Goal: Task Accomplishment & Management: Manage account settings

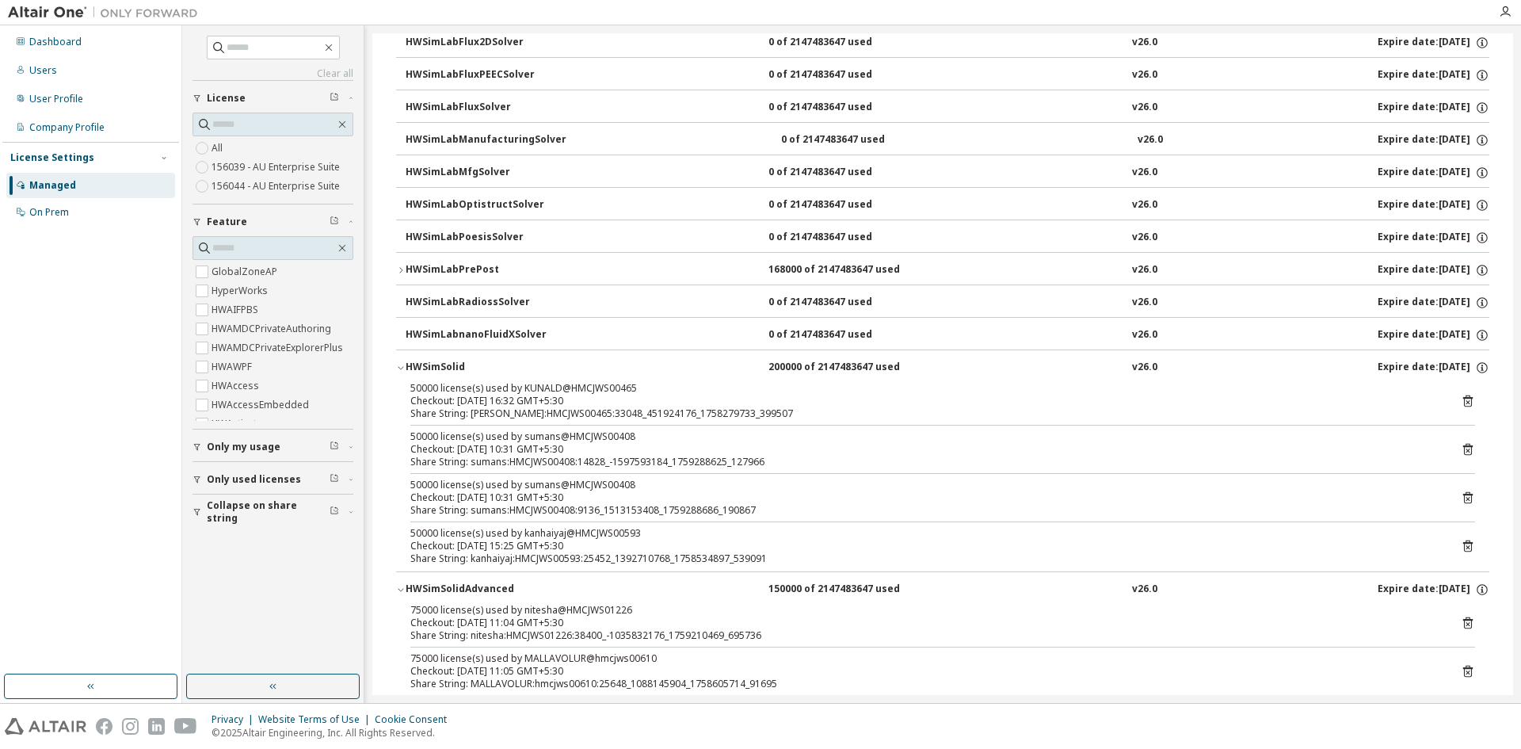
scroll to position [9584, 0]
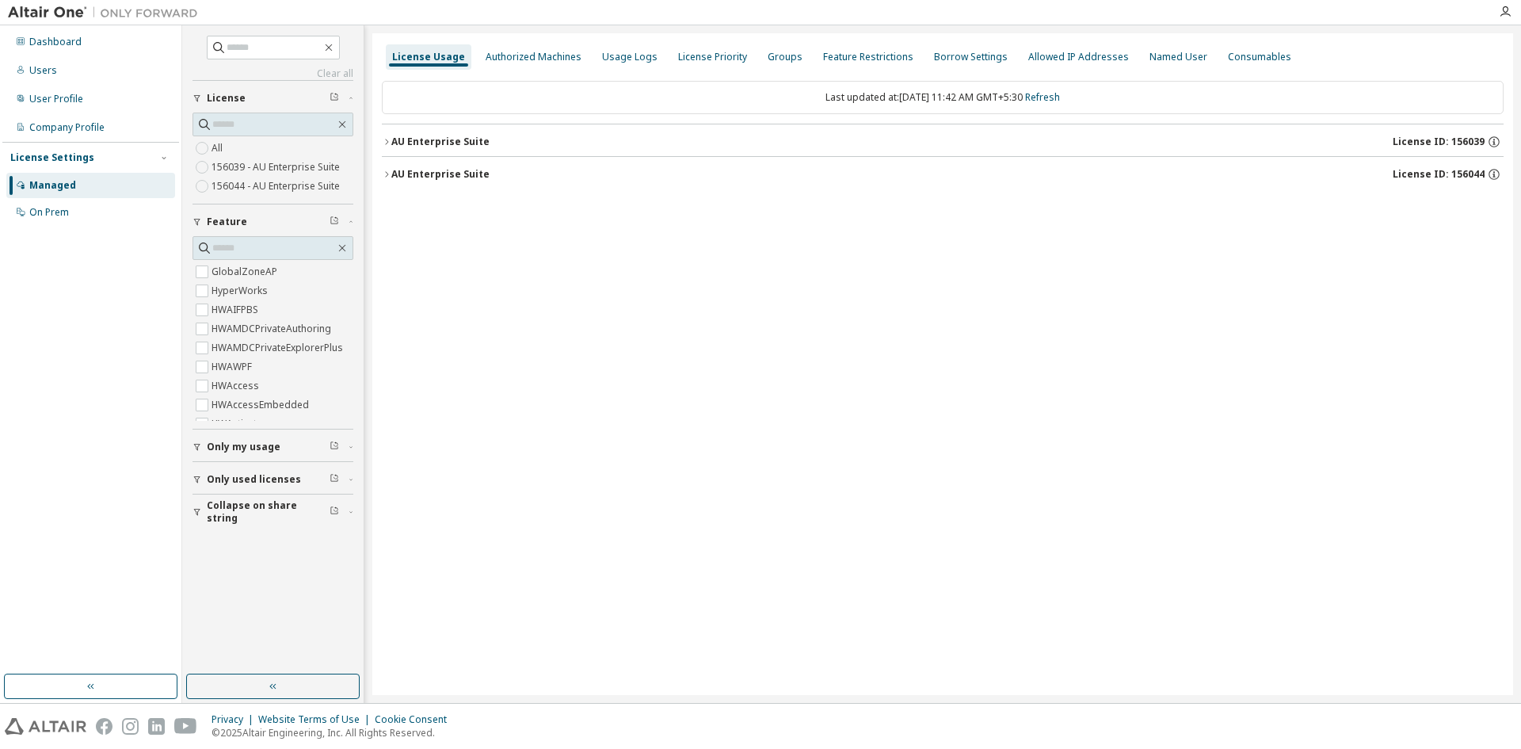
click at [272, 10] on div at bounding box center [847, 12] width 1283 height 25
click at [116, 182] on div "Managed" at bounding box center [90, 185] width 169 height 25
click at [79, 185] on div "Managed" at bounding box center [90, 185] width 169 height 25
click at [45, 182] on div "Managed" at bounding box center [52, 185] width 47 height 13
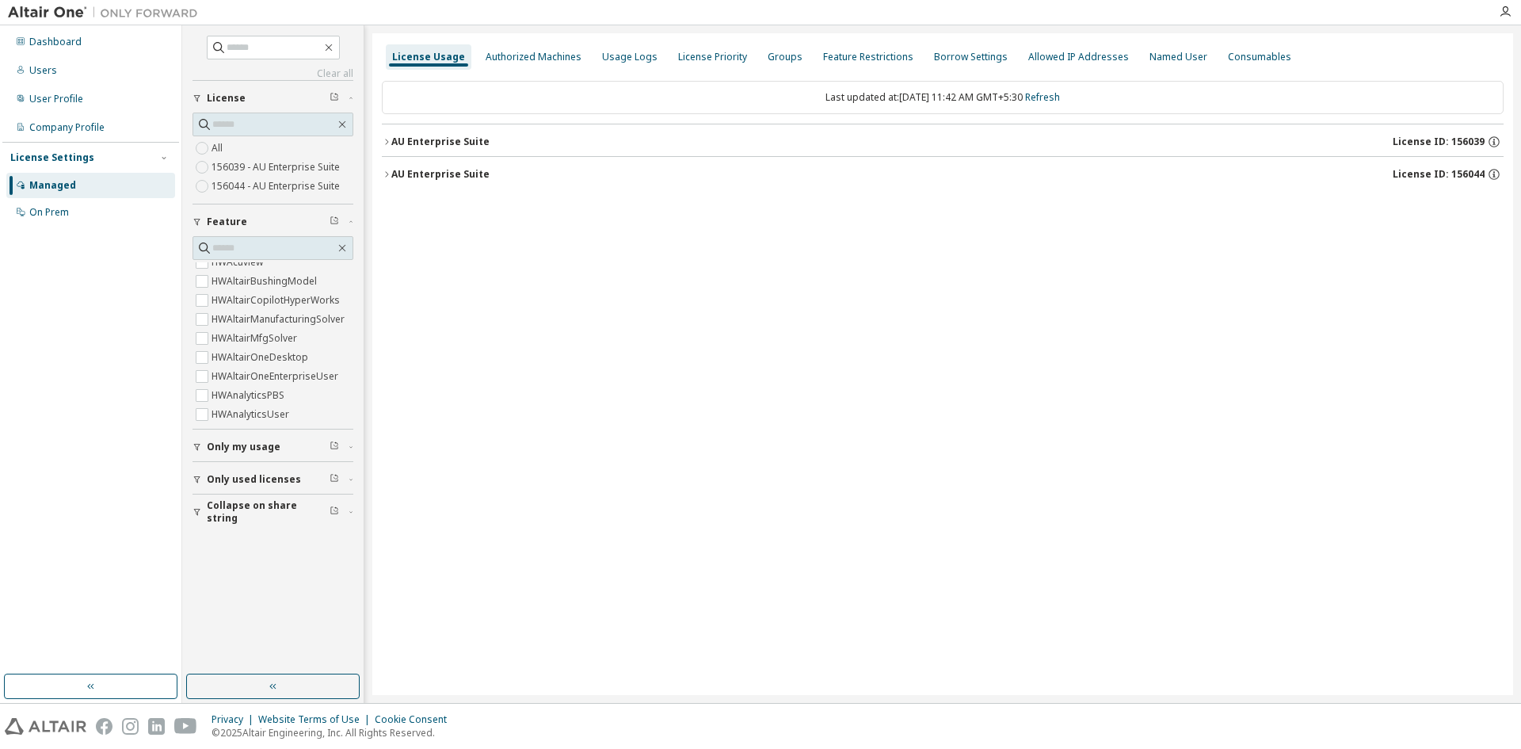
click at [466, 139] on div "AU Enterprise Suite" at bounding box center [440, 141] width 98 height 13
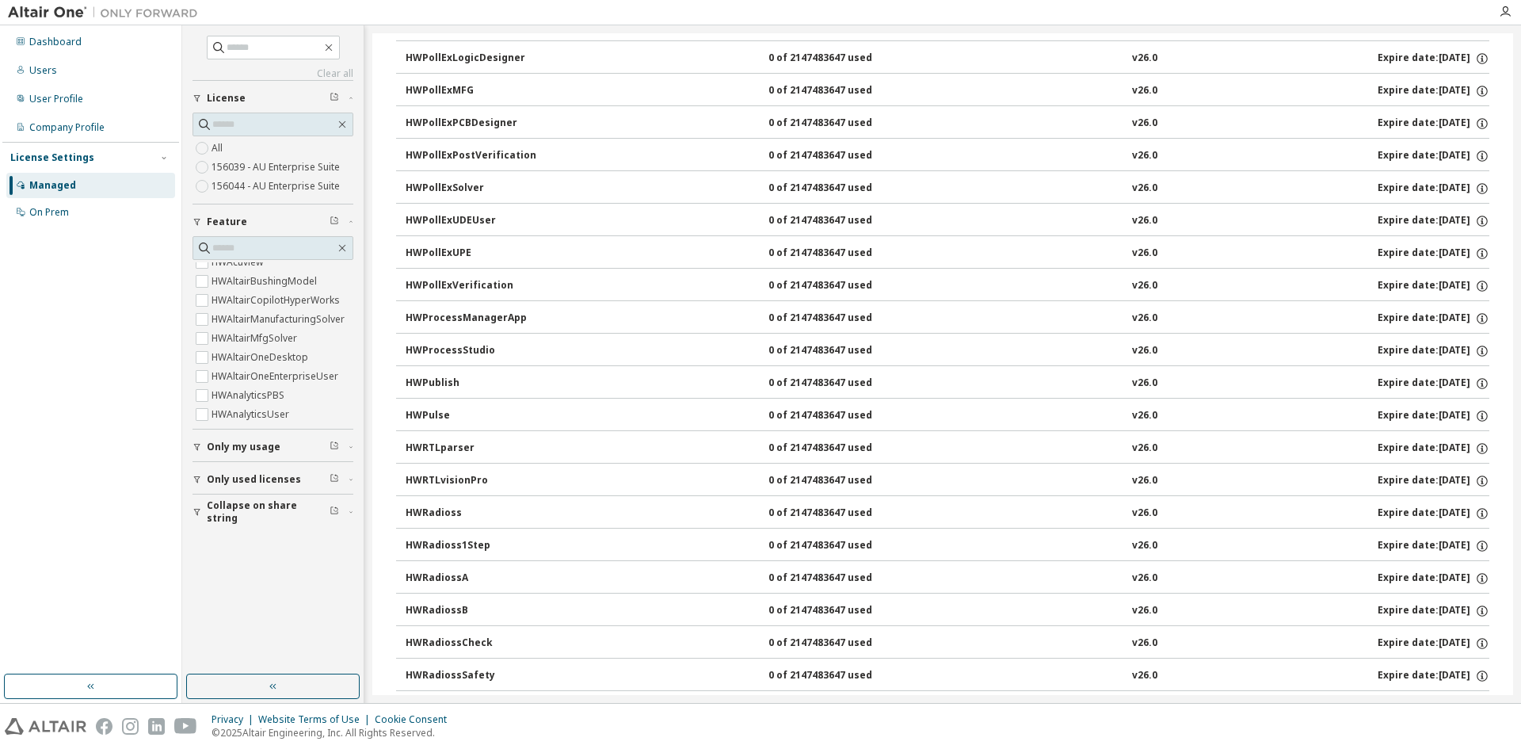
scroll to position [14178, 0]
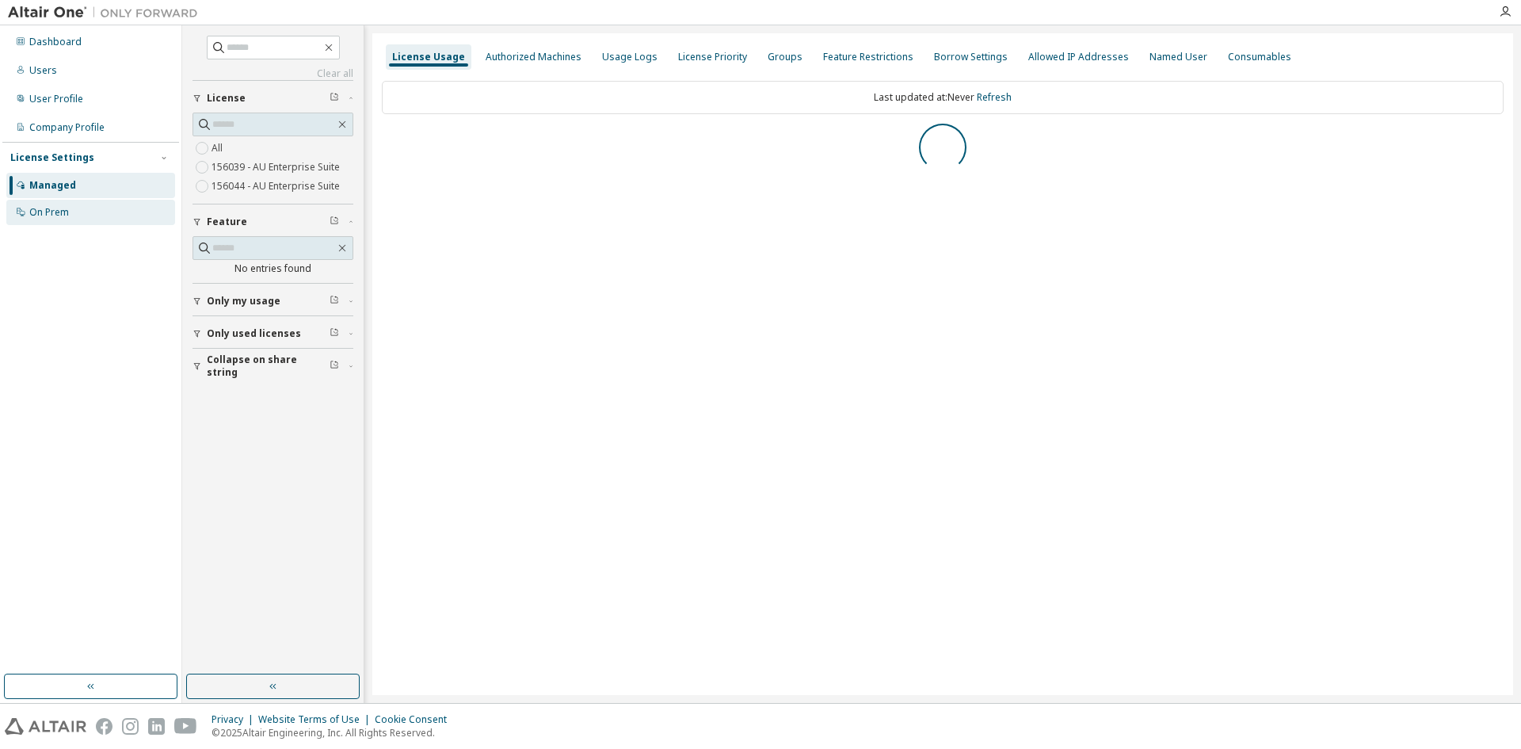
click at [70, 207] on div "On Prem" at bounding box center [90, 212] width 169 height 25
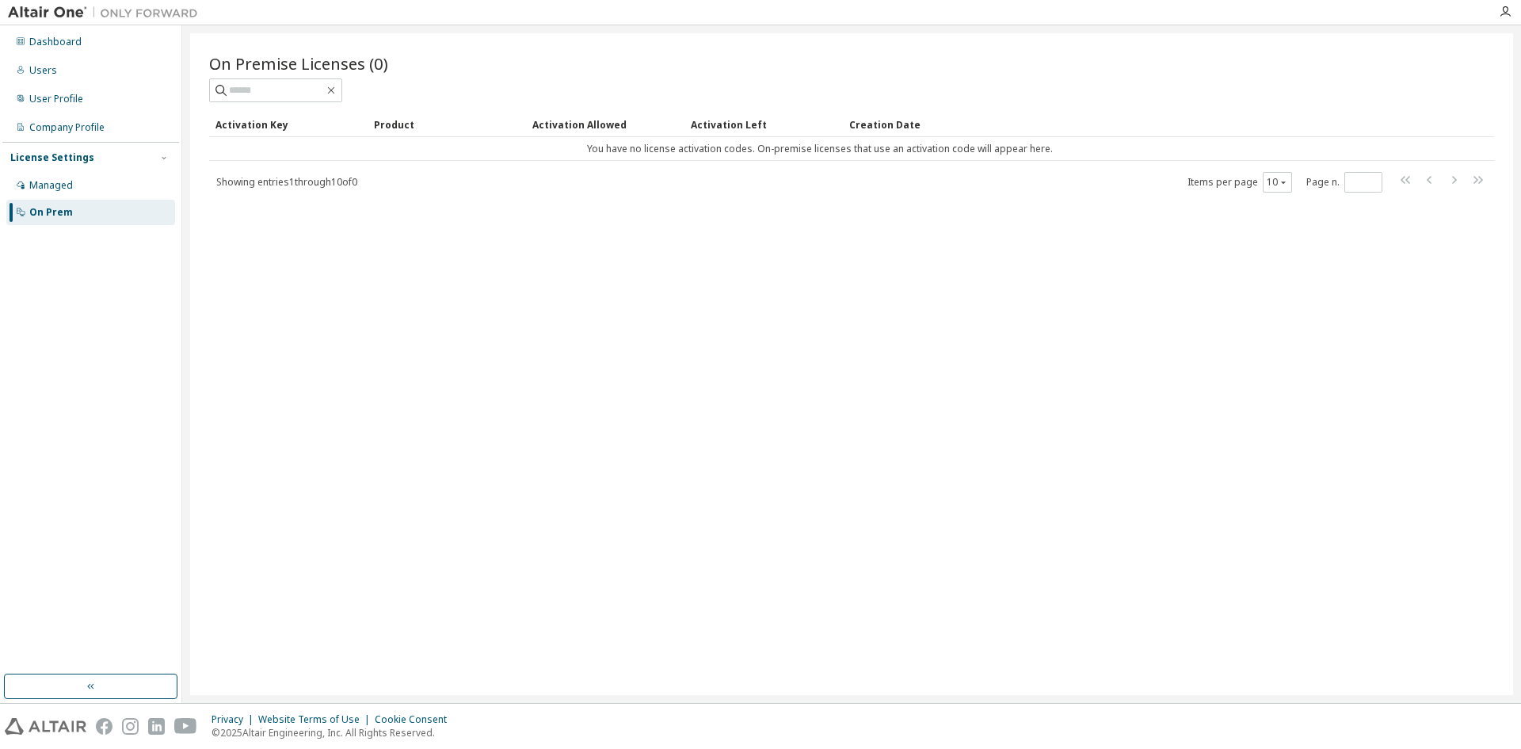
click at [308, 183] on span "Showing entries 1 through 10 of 0" at bounding box center [286, 181] width 141 height 13
click at [74, 184] on div "Managed" at bounding box center [90, 185] width 169 height 25
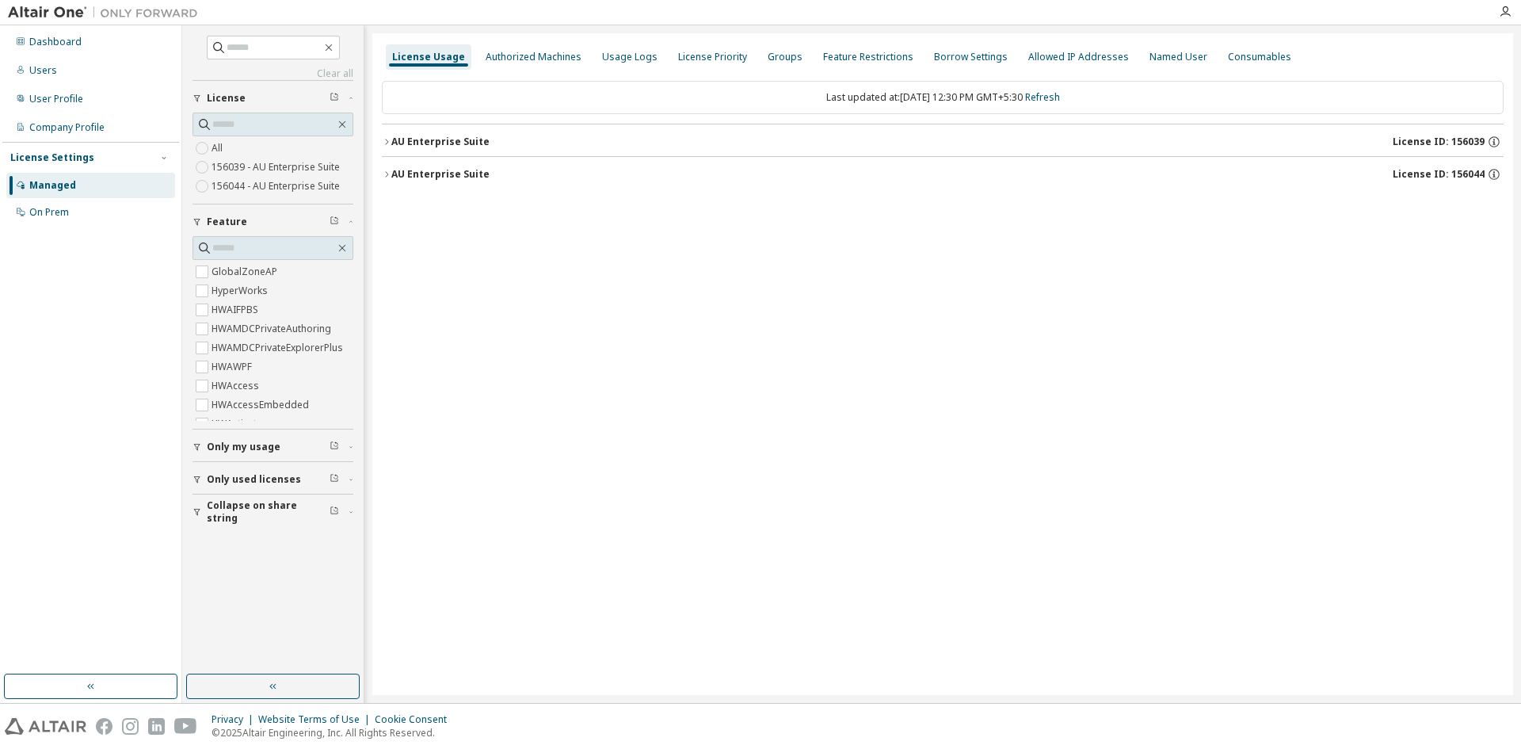
click at [1163, 727] on div "Privacy Website Terms of Use Cookie Consent © 2025 Altair Engineering, Inc. All…" at bounding box center [760, 725] width 1521 height 45
click at [966, 555] on div "License Usage Authorized Machines Usage Logs License Priority Groups Feature Re…" at bounding box center [942, 363] width 1141 height 661
click at [492, 135] on div "AU Enterprise Suite License ID: 156039" at bounding box center [947, 142] width 1112 height 14
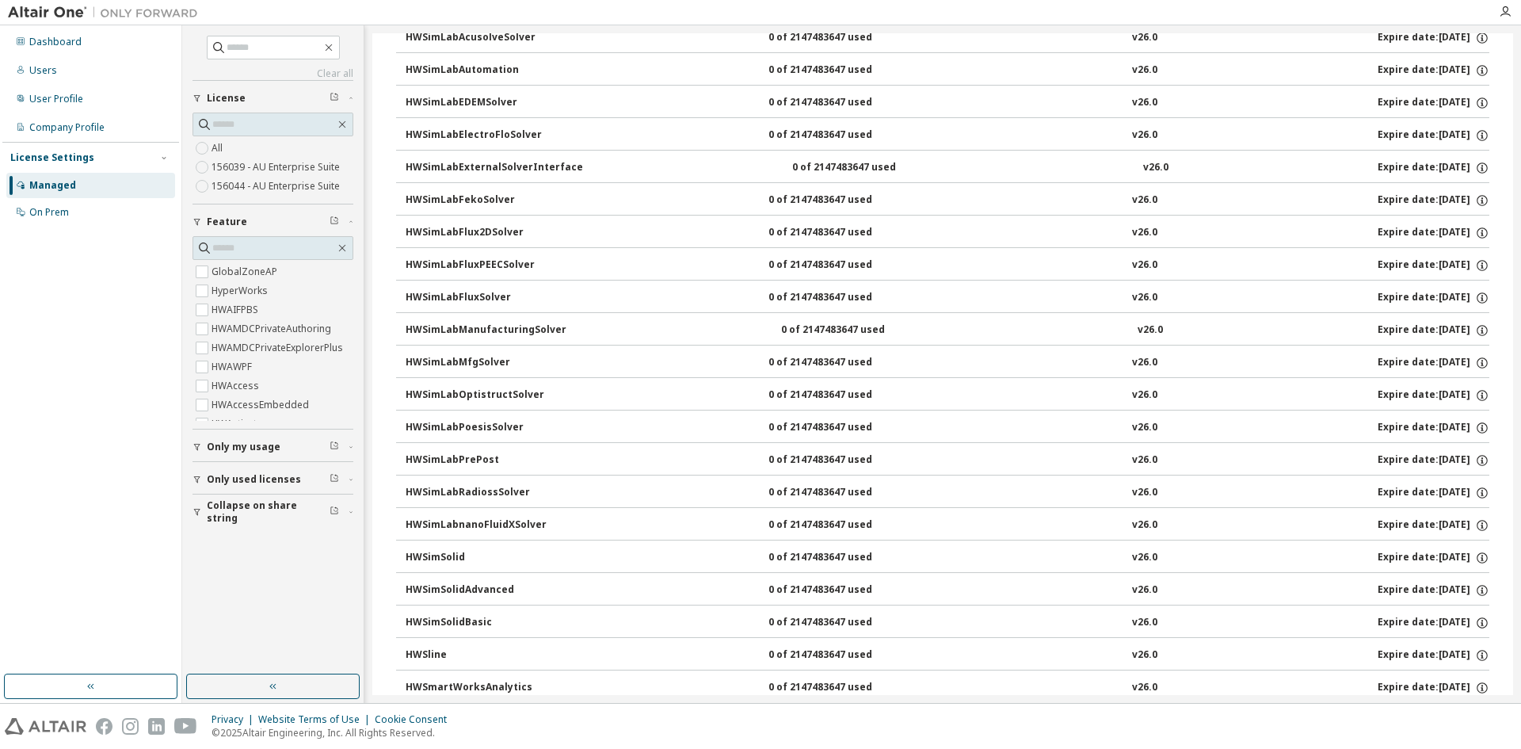
scroll to position [15762, 0]
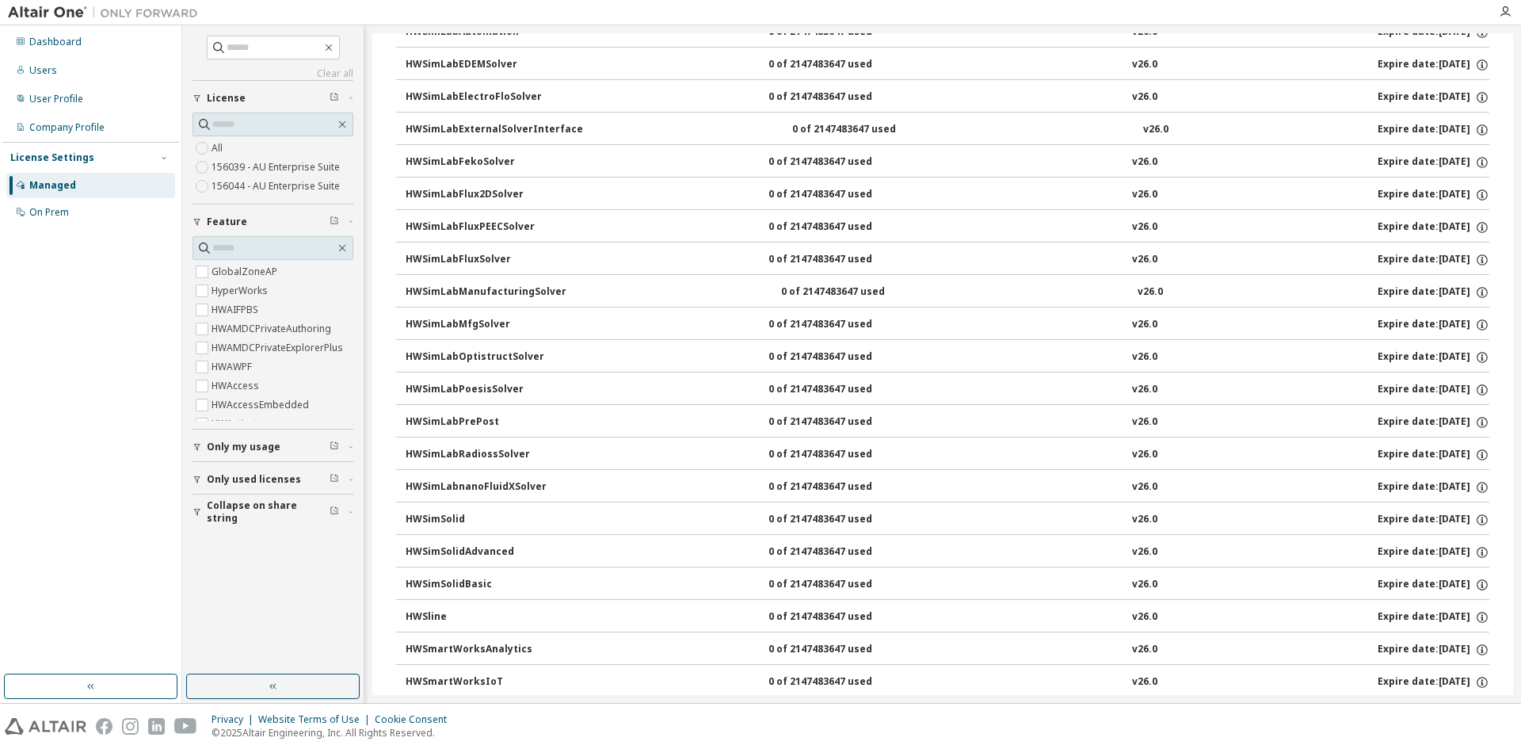
click at [452, 515] on div "HWSimSolid" at bounding box center [477, 519] width 143 height 14
click at [434, 518] on div "HWSimSolid" at bounding box center [477, 519] width 143 height 14
click at [817, 517] on div "0 of 2147483647 used" at bounding box center [839, 519] width 143 height 14
click at [1143, 516] on div "HWSimSolid 0 of 2147483647 used v26.0 Expire date: 2026-04-01" at bounding box center [948, 519] width 1084 height 14
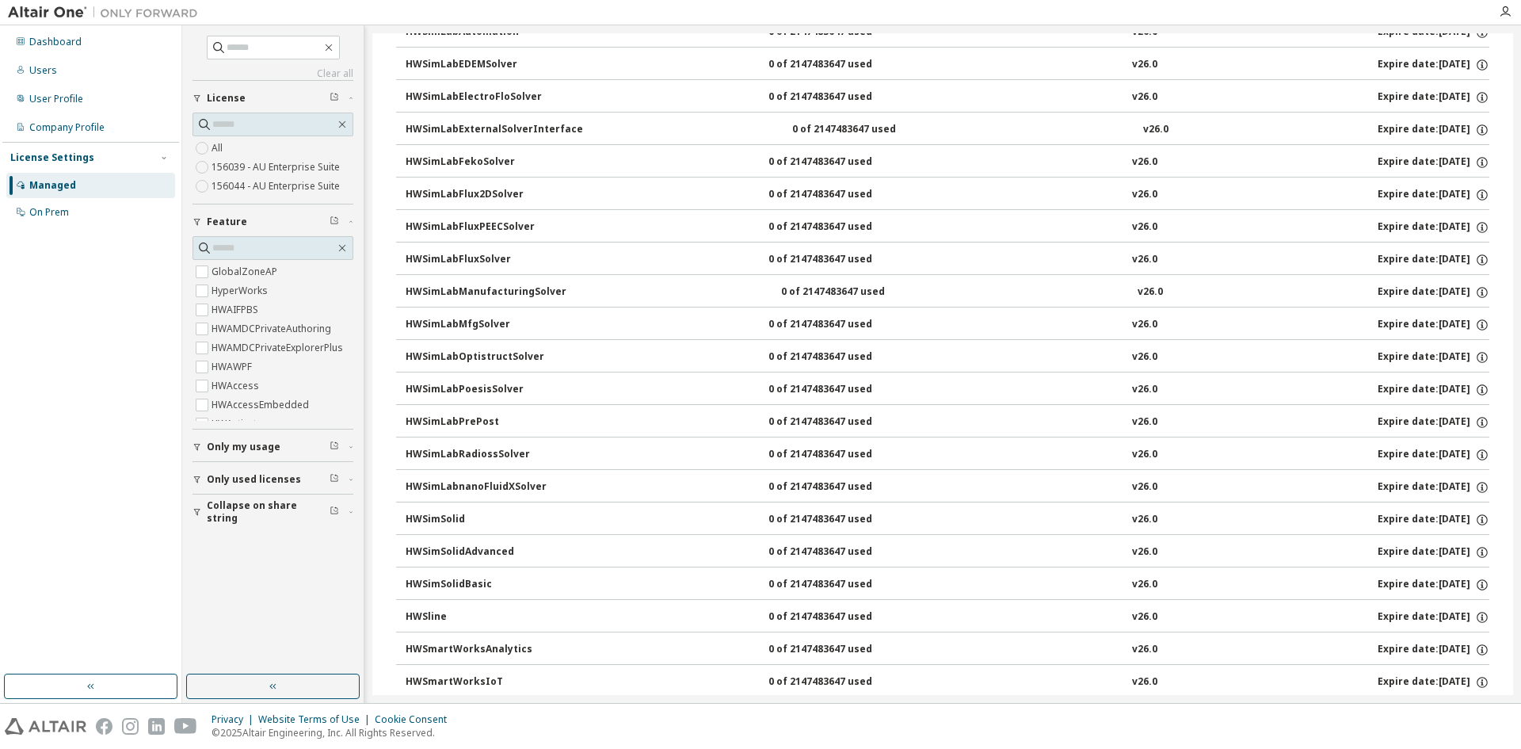
click at [1143, 516] on div "HWSimSolid 0 of 2147483647 used v26.0 Expire date: 2026-04-01" at bounding box center [948, 519] width 1084 height 14
click at [435, 516] on div "HWSimSolid" at bounding box center [477, 519] width 143 height 14
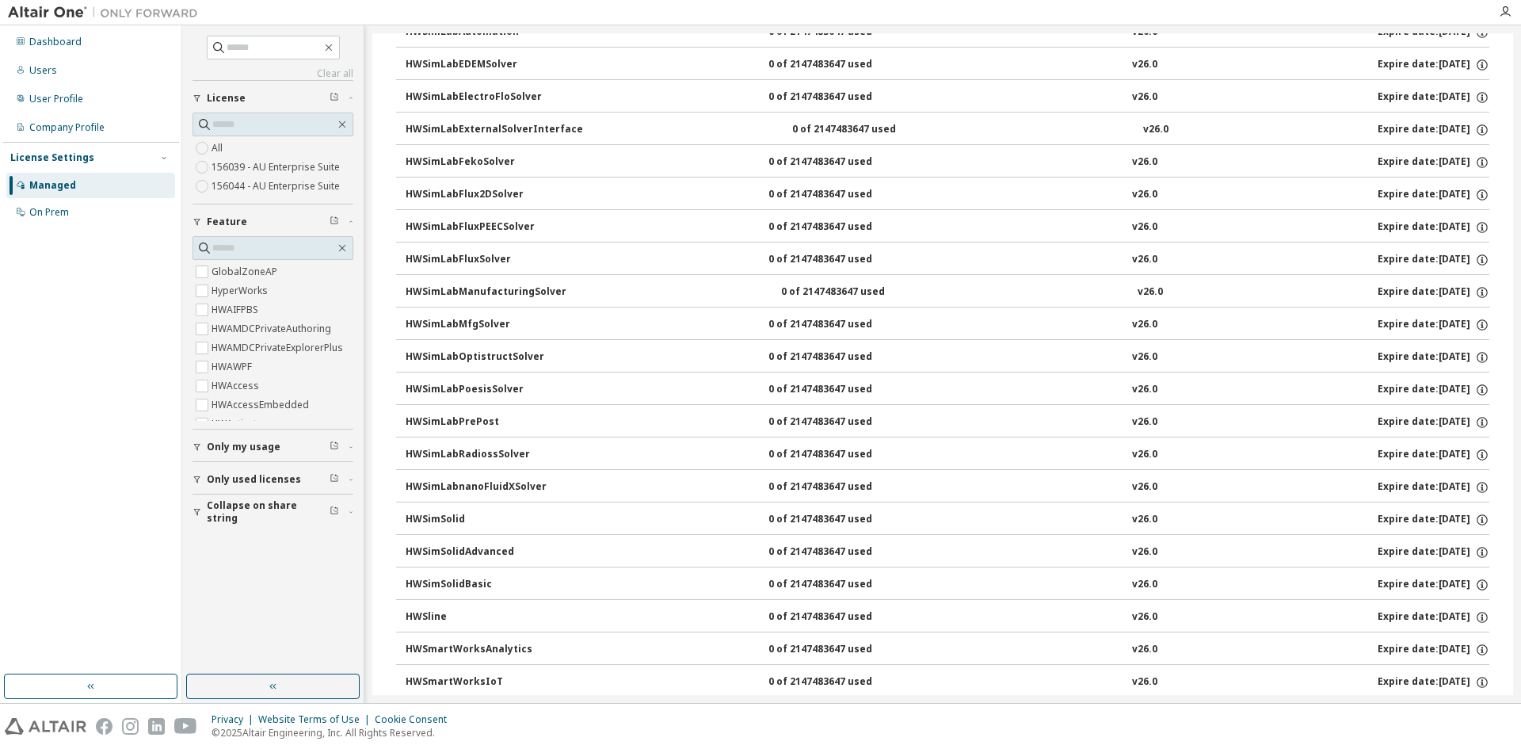
click at [422, 547] on div "HWSimSolidAdvanced" at bounding box center [477, 552] width 143 height 14
click at [441, 511] on button "HWSimSolid 0 of 2147483647 used v26.0 Expire date: 2026-04-01" at bounding box center [948, 519] width 1084 height 35
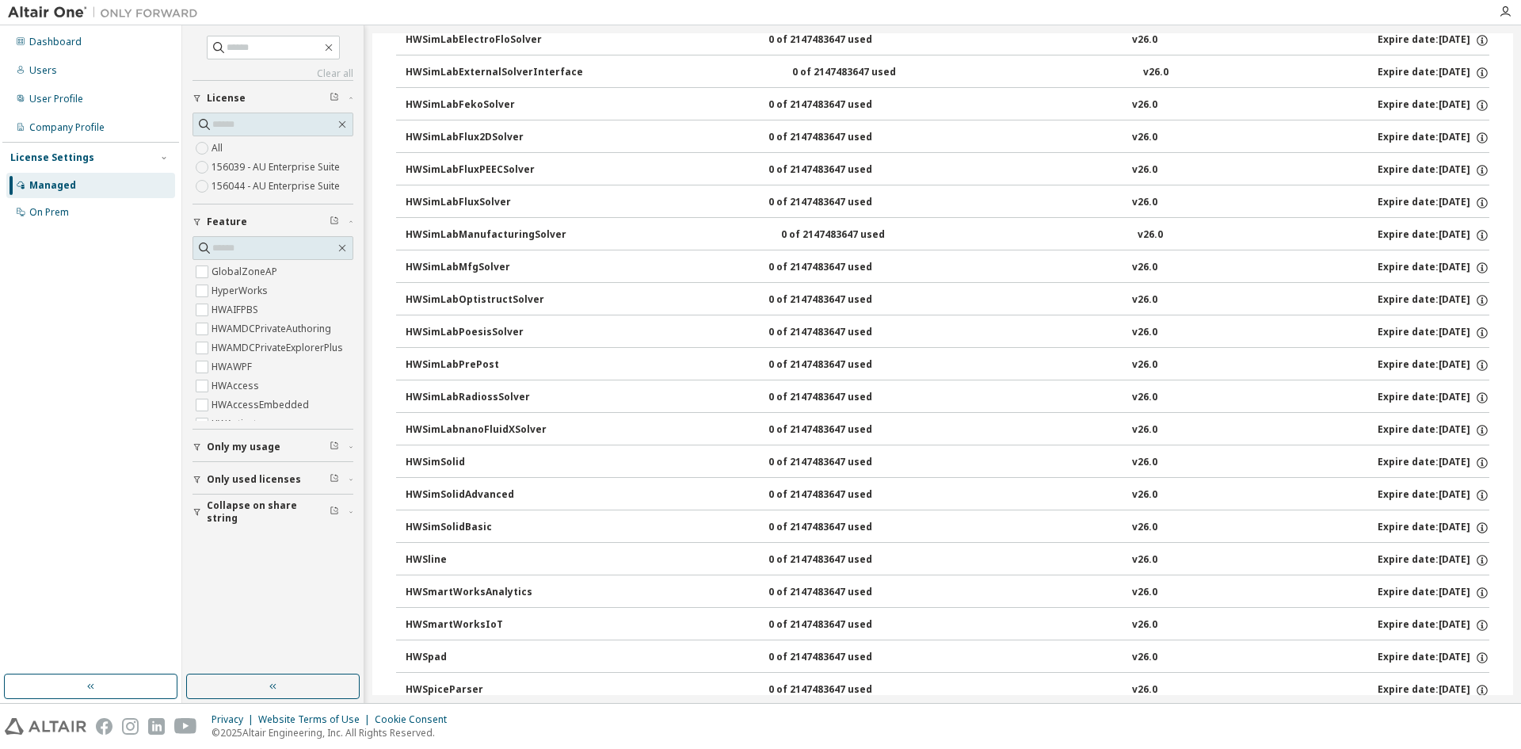
scroll to position [15921, 0]
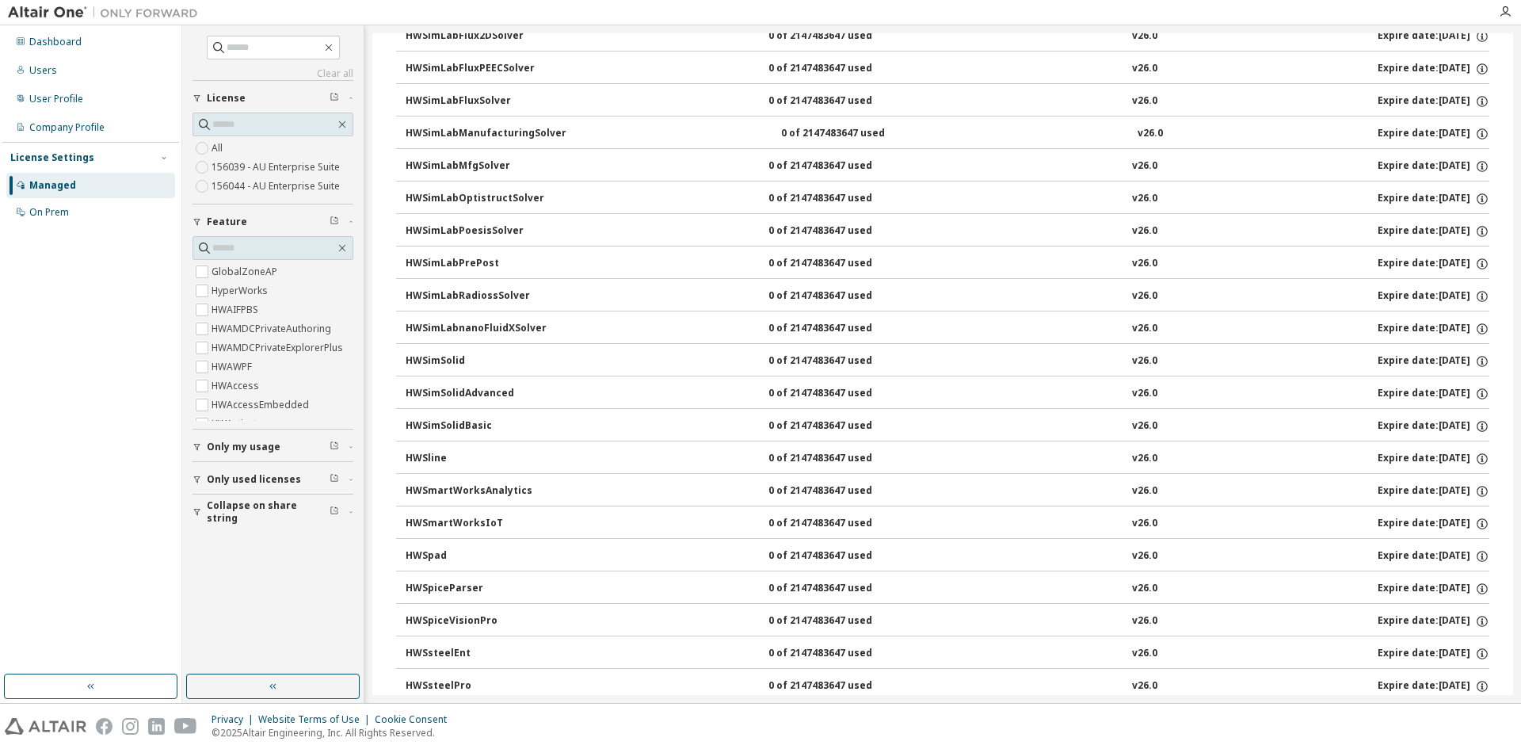
click at [439, 359] on div "HWSimSolid" at bounding box center [477, 361] width 143 height 14
click at [439, 360] on div "HWSimSolid" at bounding box center [477, 361] width 143 height 14
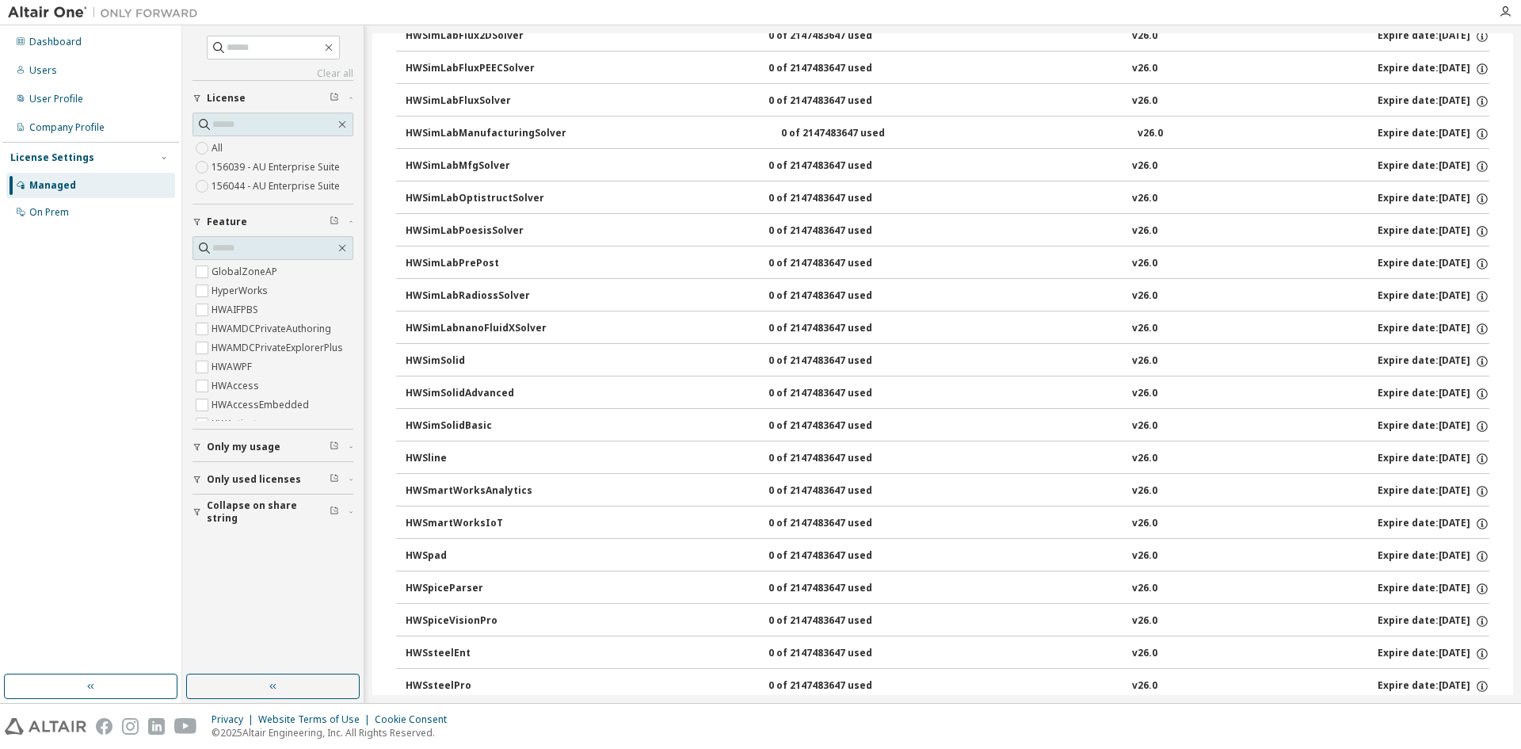
click at [479, 360] on div "HWSimSolid" at bounding box center [477, 361] width 143 height 14
click at [768, 356] on div "0 of 2147483647 used" at bounding box center [839, 361] width 143 height 14
click at [859, 360] on div "0 of 2147483647 used" at bounding box center [839, 361] width 143 height 14
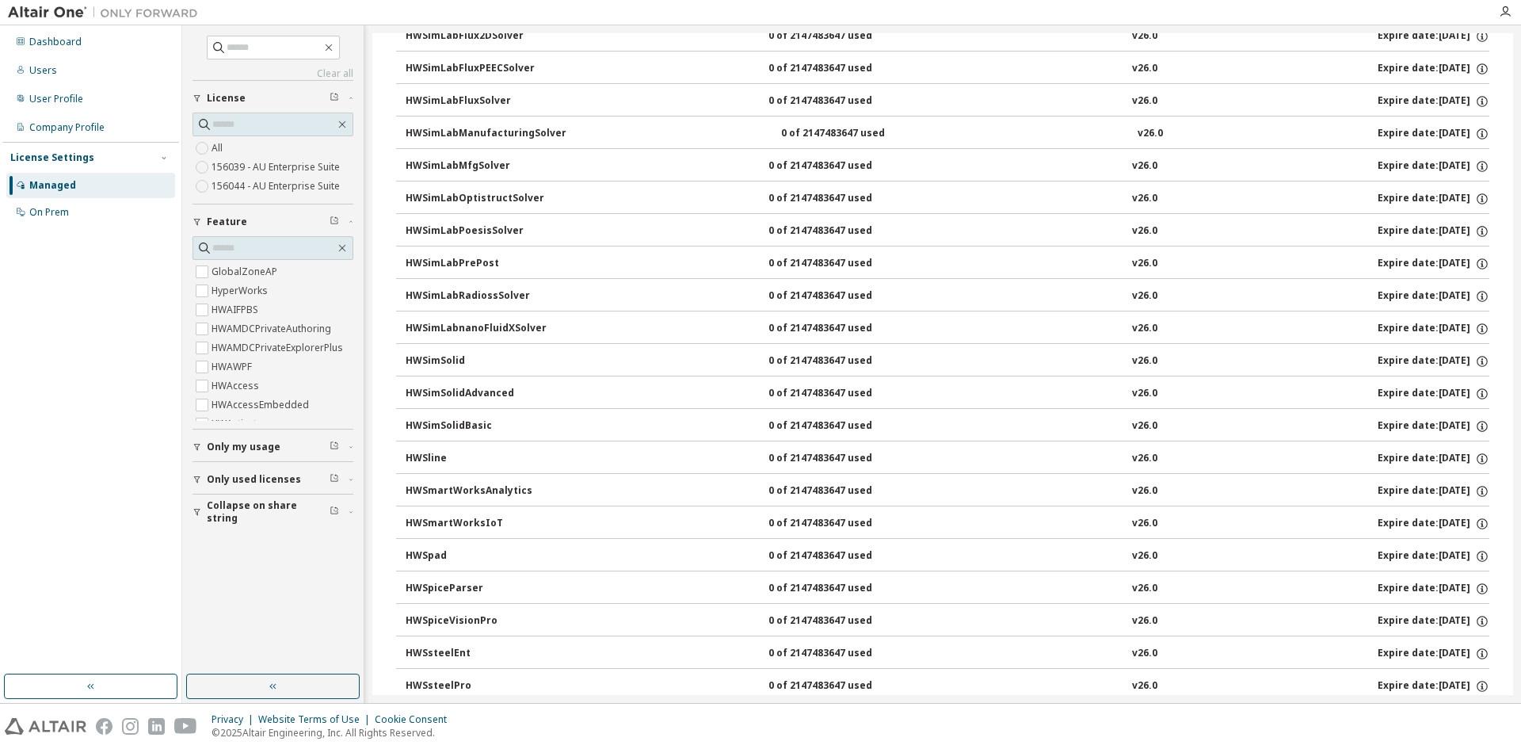
click at [842, 359] on div "0 of 2147483647 used" at bounding box center [839, 361] width 143 height 14
click at [821, 359] on div "0 of 2147483647 used" at bounding box center [839, 361] width 143 height 14
click at [817, 359] on div "0 of 2147483647 used" at bounding box center [839, 361] width 143 height 14
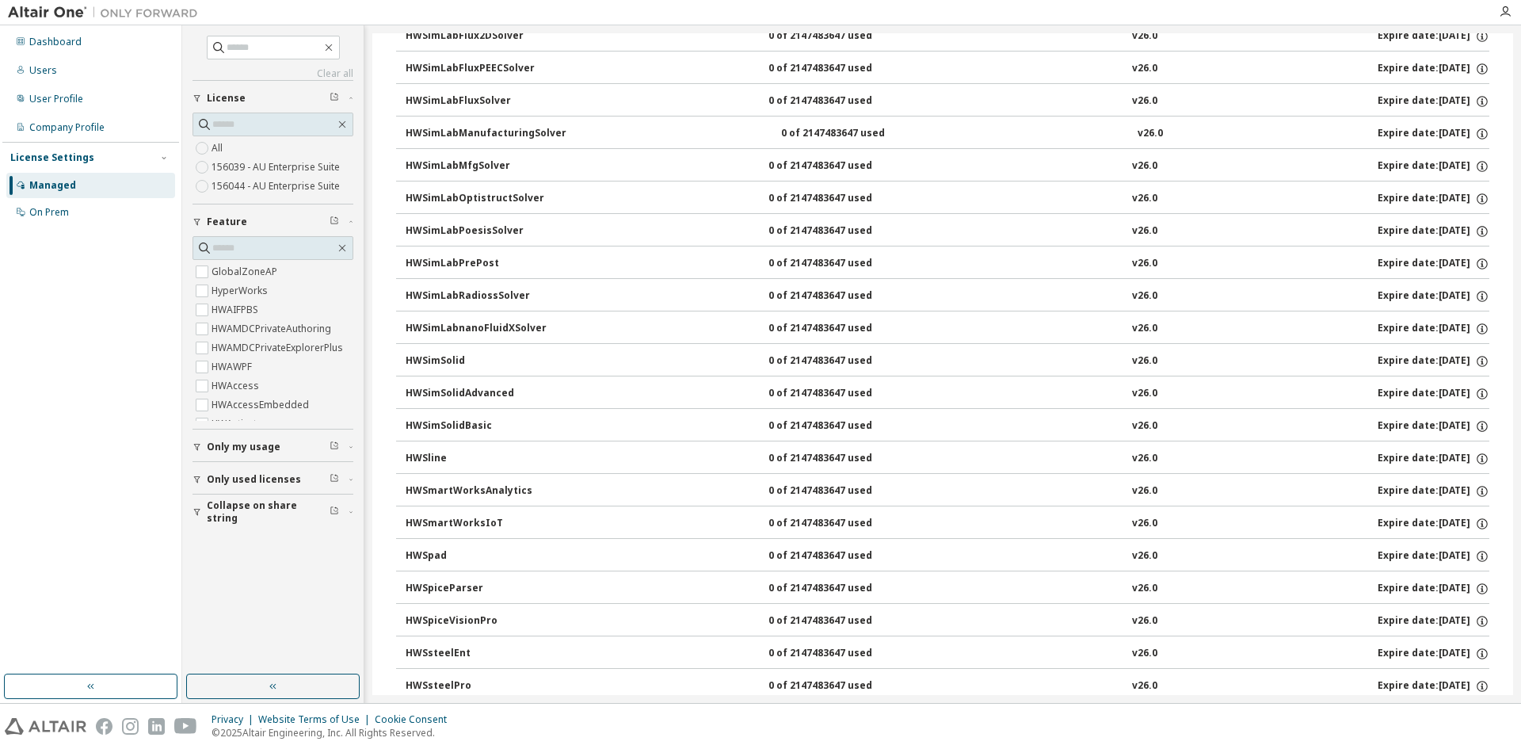
click at [432, 360] on div "HWSimSolid" at bounding box center [477, 361] width 143 height 14
click at [522, 355] on div "HWSimSolid" at bounding box center [477, 361] width 143 height 14
click at [417, 358] on div "HWSimSolid" at bounding box center [477, 361] width 143 height 14
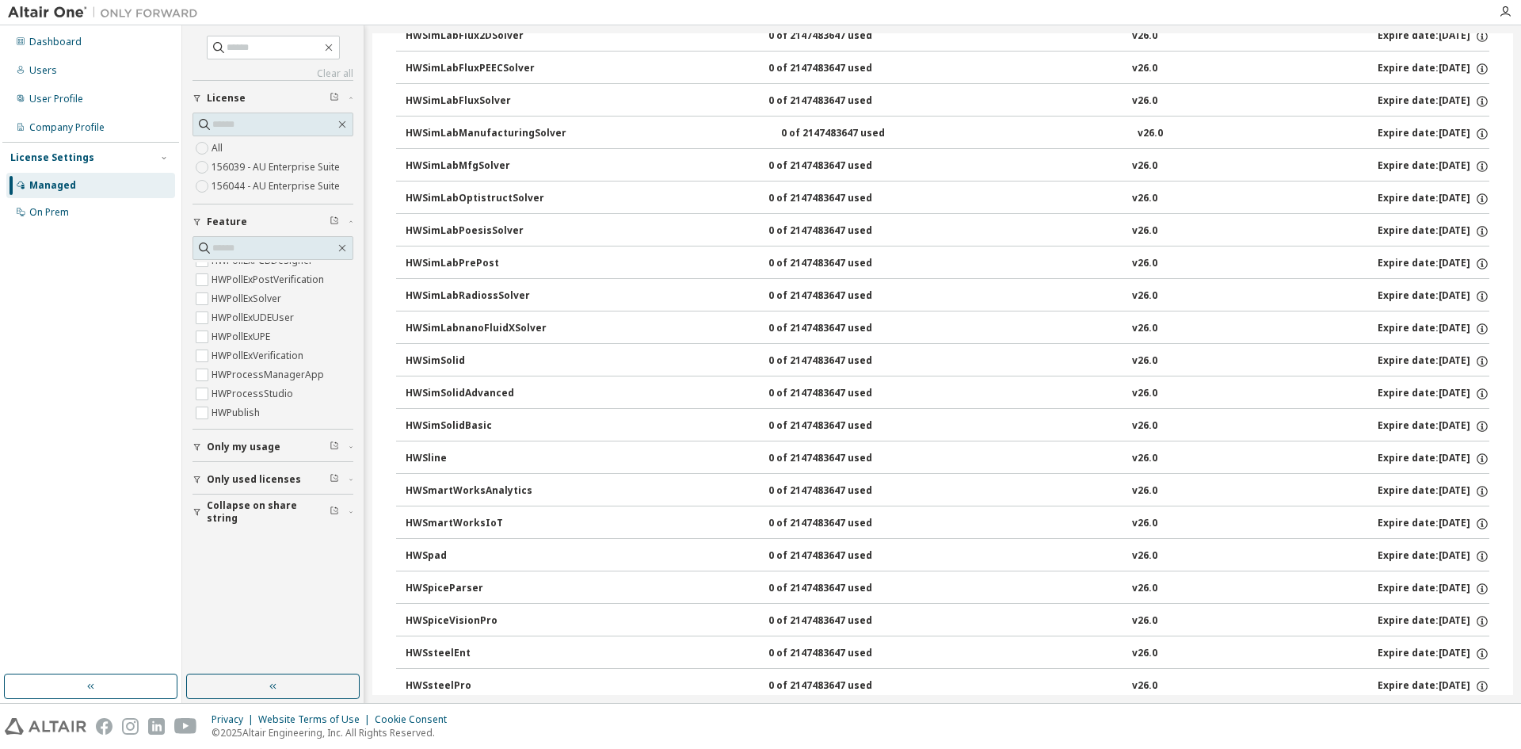
click at [445, 298] on div "HWSimLabRadiossSolver" at bounding box center [477, 296] width 143 height 14
click at [455, 268] on div "HWSimLabPrePost" at bounding box center [477, 264] width 143 height 14
click at [459, 228] on div "HWSimLabPoesisSolver" at bounding box center [477, 231] width 143 height 14
click at [463, 199] on div "HWSimLabOptistructSolver" at bounding box center [477, 199] width 143 height 14
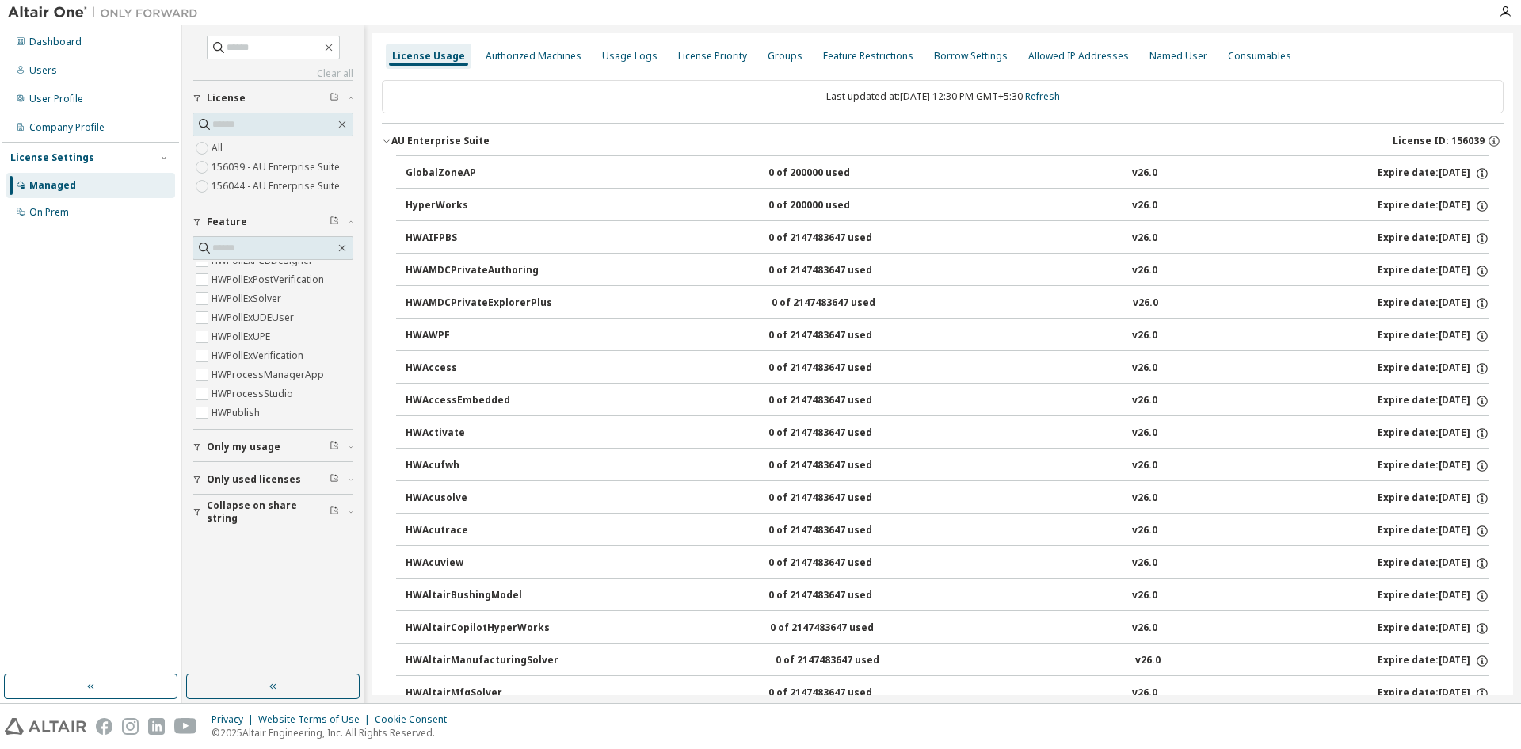
scroll to position [0, 0]
click at [482, 714] on div "Privacy Website Terms of Use Cookie Consent © 2025 Altair Engineering, Inc. All…" at bounding box center [760, 725] width 1521 height 45
click at [276, 467] on button "Only used licenses" at bounding box center [272, 479] width 161 height 35
click at [602, 55] on div "Usage Logs" at bounding box center [629, 57] width 55 height 13
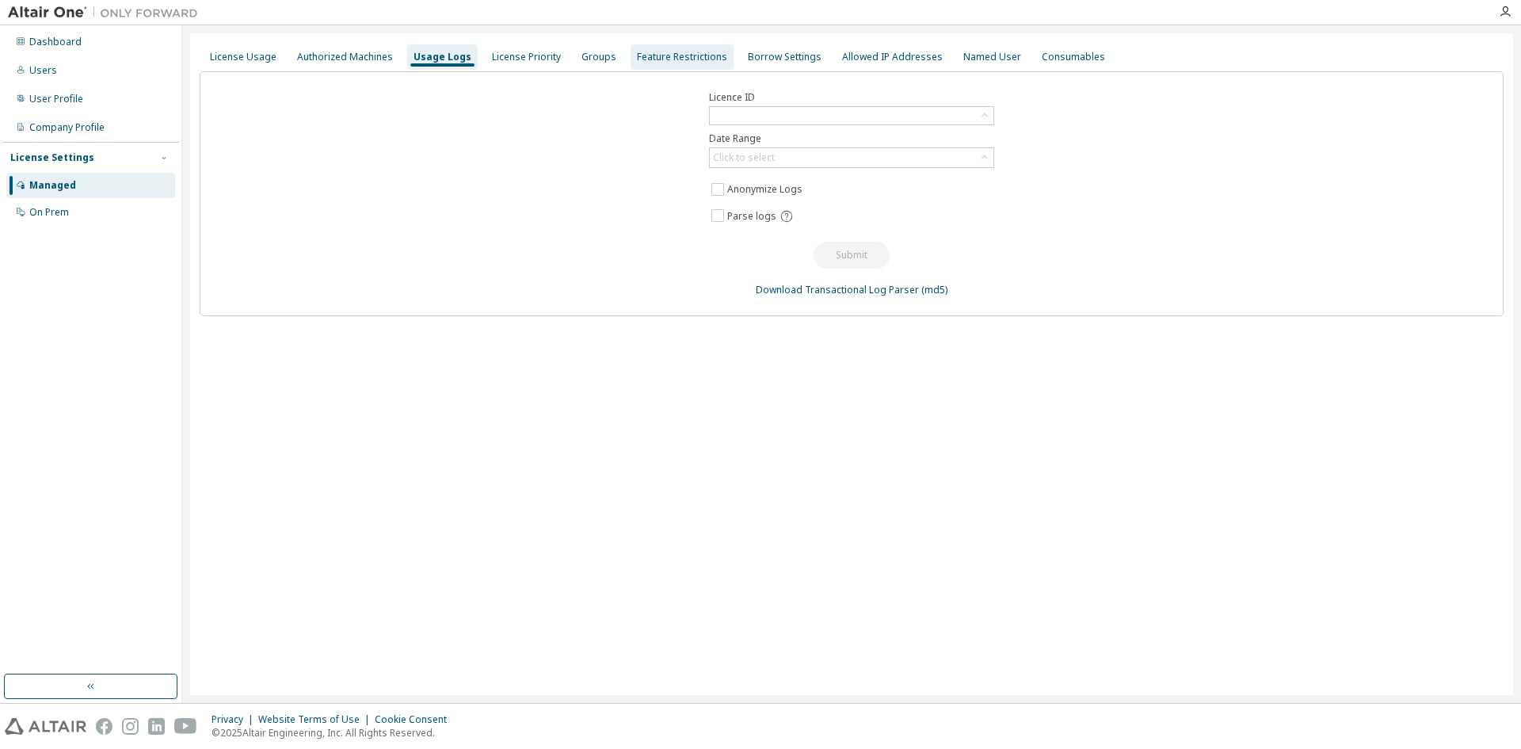
click at [696, 51] on div "Feature Restrictions" at bounding box center [682, 57] width 90 height 13
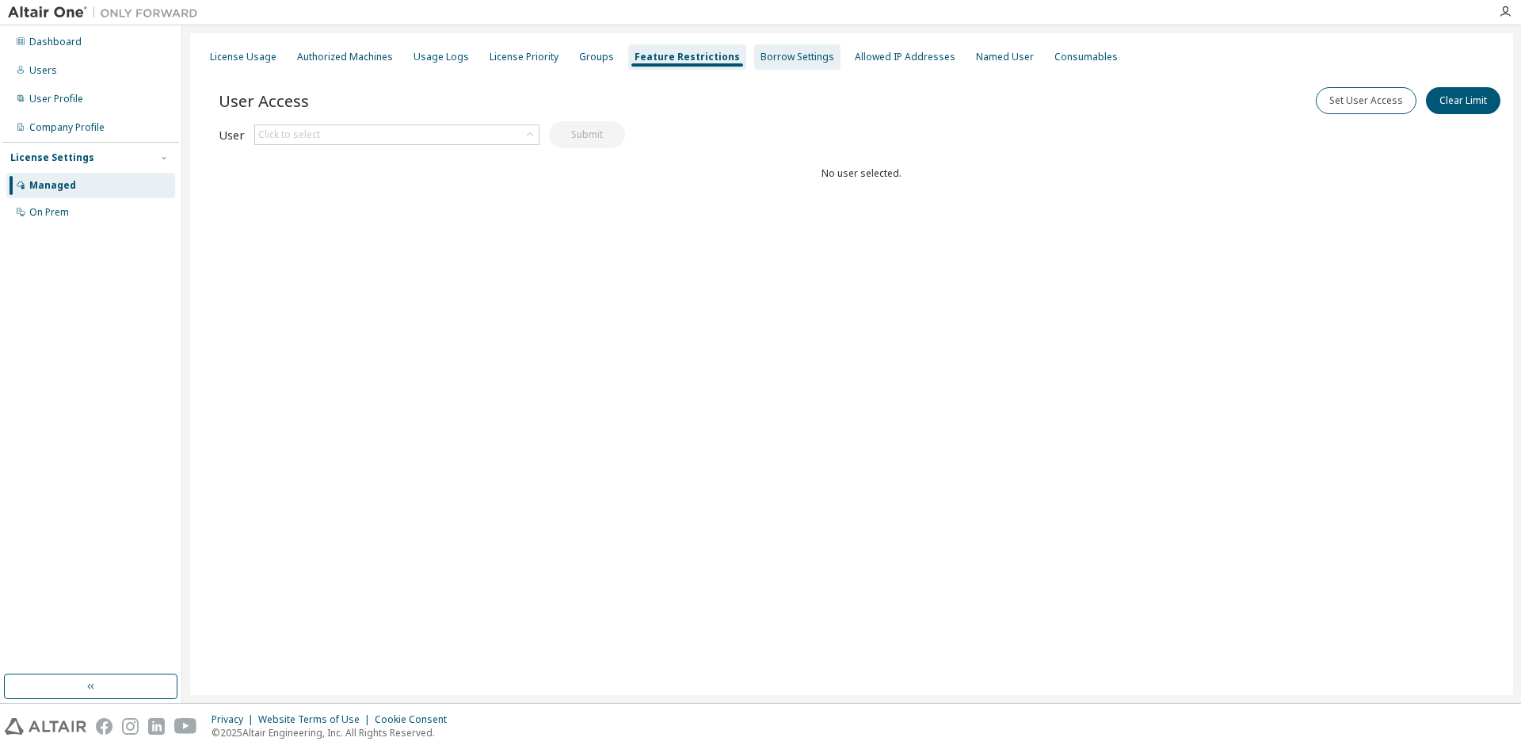
click at [779, 59] on div "Borrow Settings" at bounding box center [797, 57] width 74 height 13
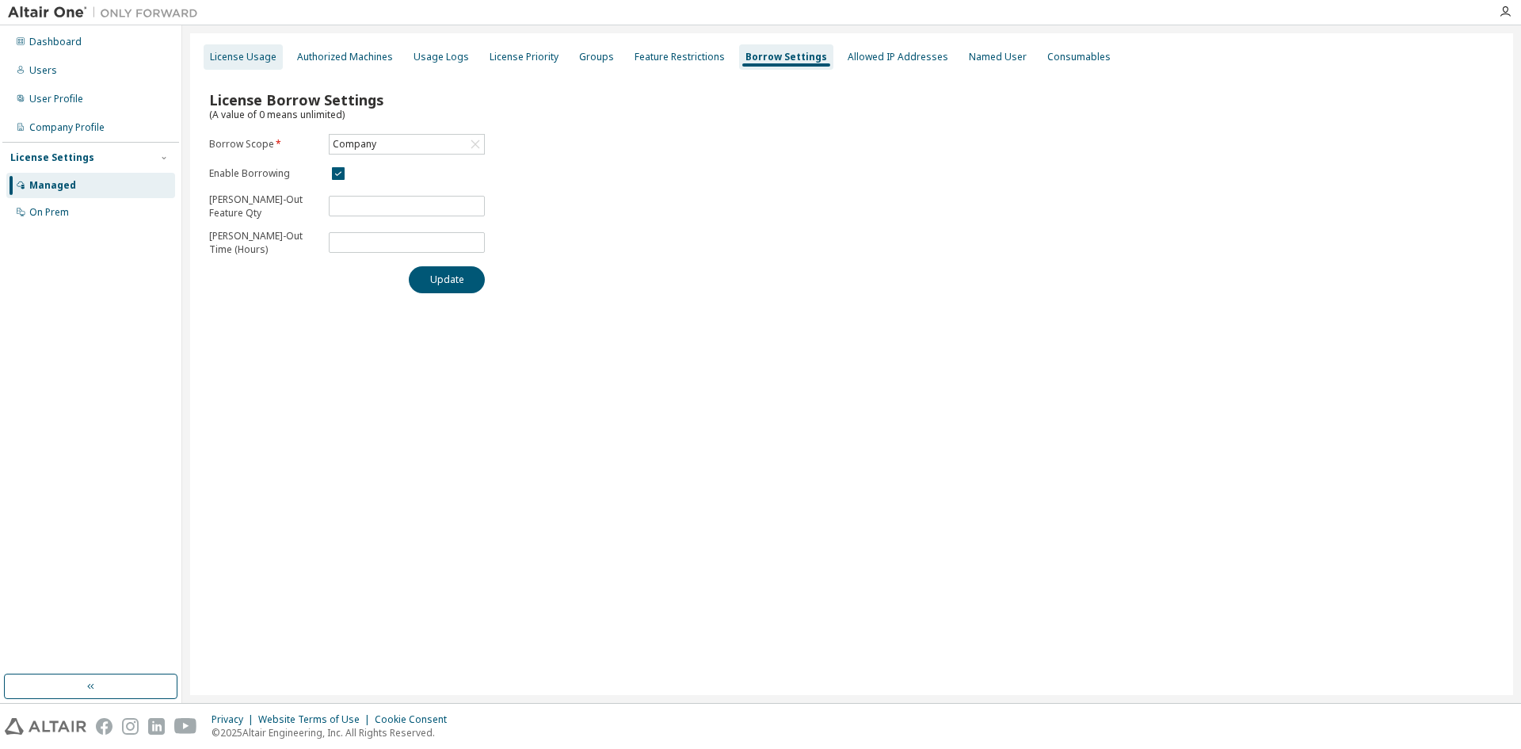
click at [238, 61] on div "License Usage" at bounding box center [243, 57] width 67 height 13
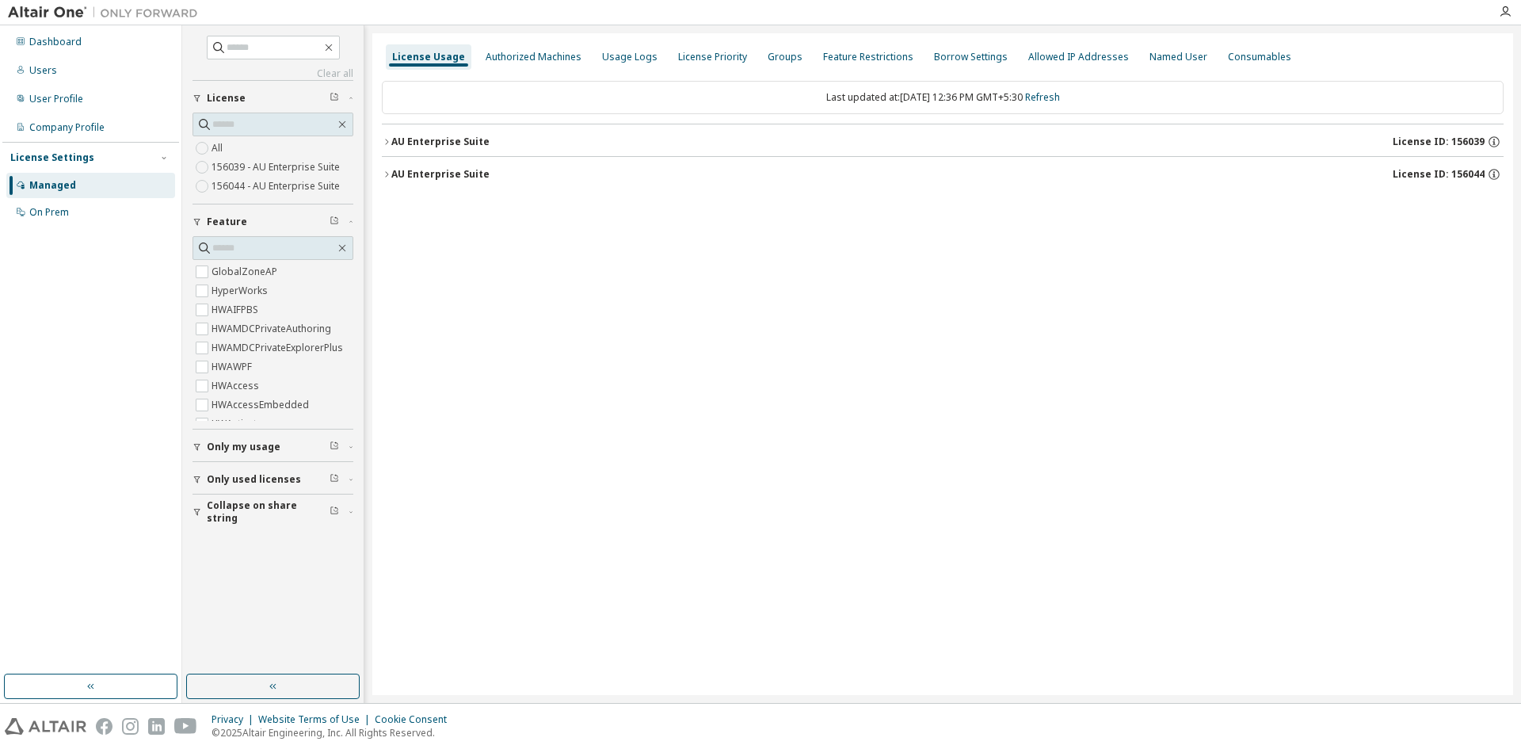
click at [461, 140] on div "AU Enterprise Suite" at bounding box center [440, 141] width 98 height 13
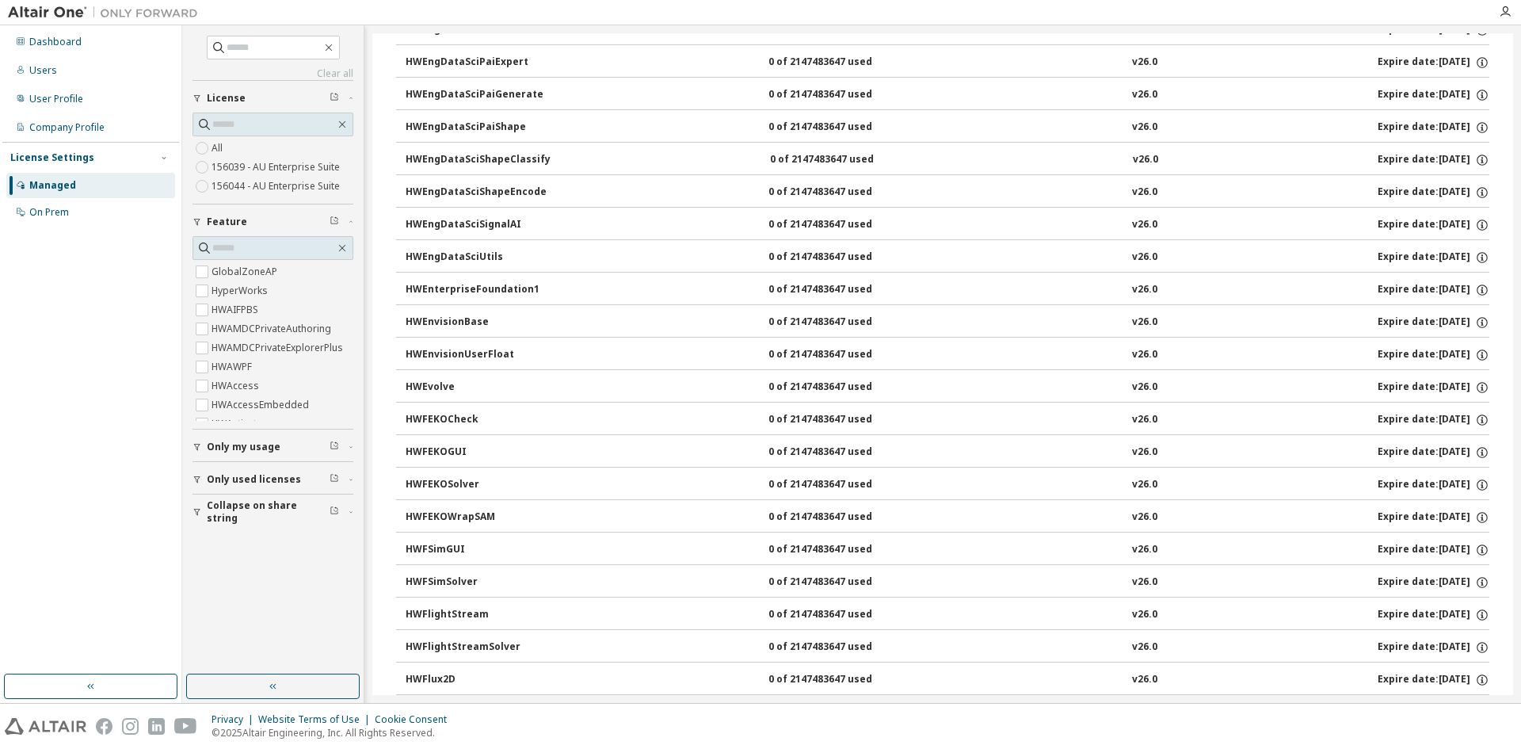
scroll to position [2297, 0]
